Goal: Communication & Community: Answer question/provide support

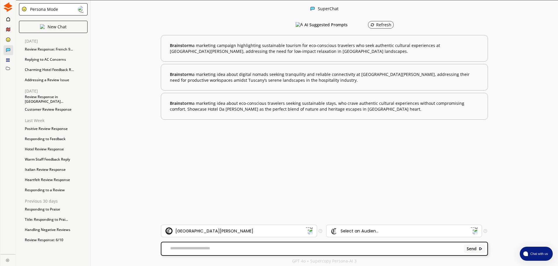
click at [311, 231] on img at bounding box center [309, 231] width 8 height 8
click at [420, 176] on div "AI Suggested Prompts Refresh Brainstorm a marketing campaign highlighting susta…" at bounding box center [324, 121] width 327 height 207
click at [65, 80] on div "Addressing a Review Issue" at bounding box center [56, 80] width 69 height 9
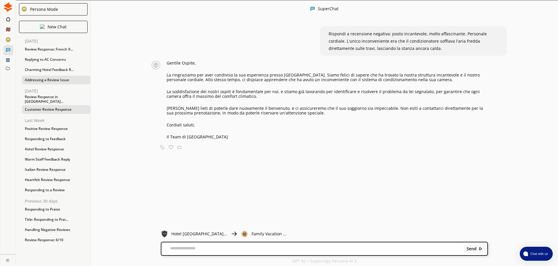
click at [62, 107] on div "Customer Review Response" at bounding box center [56, 109] width 69 height 9
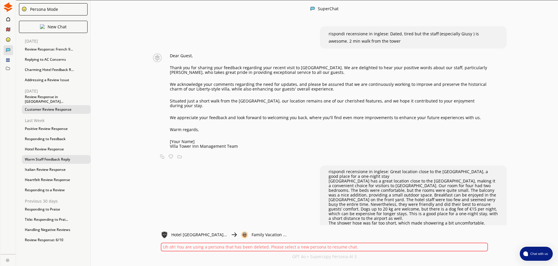
click at [74, 160] on div "Warm Staff Feedback Reply" at bounding box center [56, 159] width 69 height 9
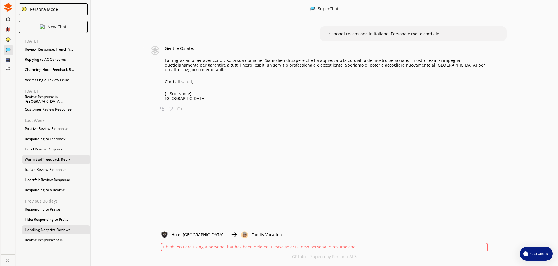
click at [73, 232] on div "Handling Negative Reviews" at bounding box center [56, 229] width 69 height 9
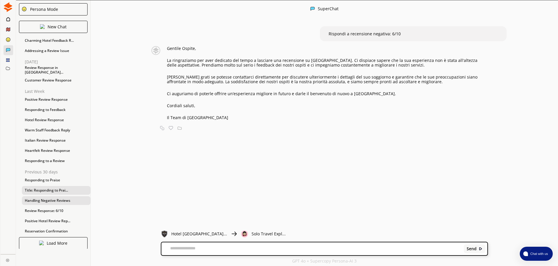
scroll to position [30, 0]
click at [48, 211] on div "Review Response: 6/10" at bounding box center [56, 210] width 69 height 9
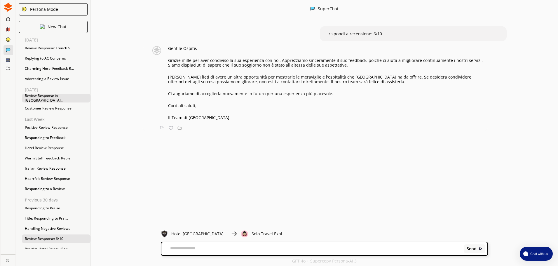
scroll to position [0, 0]
click at [68, 51] on div "Review Response: French 9..." at bounding box center [56, 49] width 69 height 9
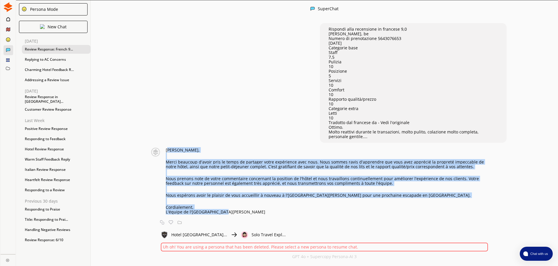
drag, startPoint x: 170, startPoint y: 148, endPoint x: 411, endPoint y: 211, distance: 249.2
click at [490, 226] on div "SuperChat Rispondi alla recensione in francese 9,0 [PERSON_NAME], be Numero di …" at bounding box center [324, 133] width 467 height 266
copy div "her [PERSON_NAME], [PERSON_NAME] beaucoup d'avoir pris le temps de partager vot…"
